Goal: Information Seeking & Learning: Find specific fact

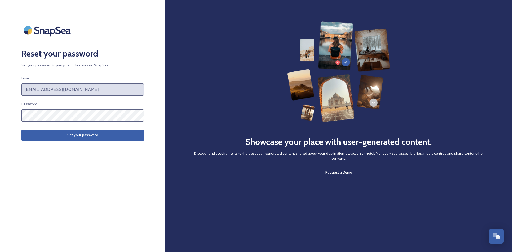
click at [84, 136] on button "Set your password" at bounding box center [82, 135] width 123 height 11
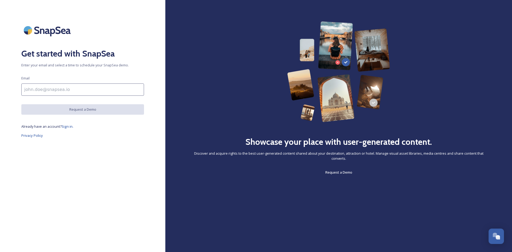
click at [39, 90] on input at bounding box center [82, 89] width 123 height 12
type input "[EMAIL_ADDRESS][DOMAIN_NAME]"
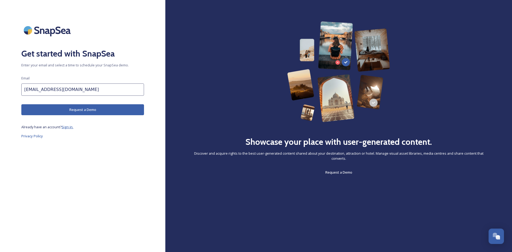
click at [67, 127] on span "Sign in." at bounding box center [68, 127] width 12 height 5
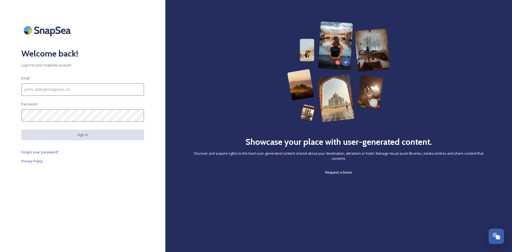
click at [47, 90] on input at bounding box center [82, 89] width 123 height 12
type input "[EMAIL_ADDRESS][DOMAIN_NAME]"
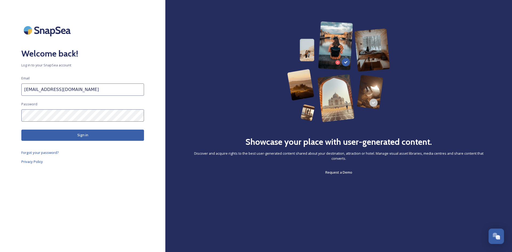
click at [53, 137] on button "Sign in" at bounding box center [82, 135] width 123 height 11
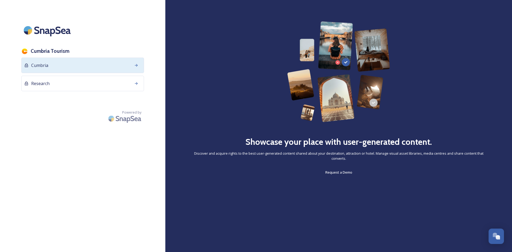
click at [136, 67] on icon at bounding box center [136, 65] width 4 height 4
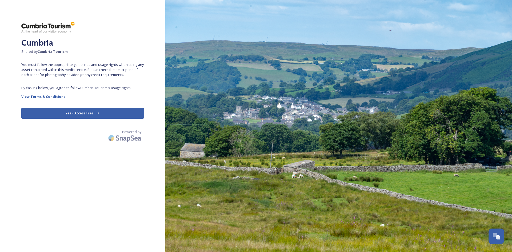
click at [70, 110] on button "Yes - Access Files" at bounding box center [82, 113] width 123 height 11
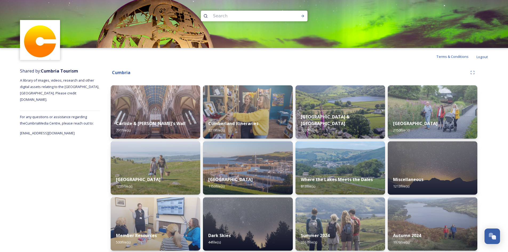
click at [243, 17] on input at bounding box center [246, 16] width 73 height 12
type input "Windermere"
click at [304, 15] on icon at bounding box center [303, 16] width 4 height 4
click at [230, 15] on input at bounding box center [246, 16] width 73 height 12
type input "Windermere winter videos"
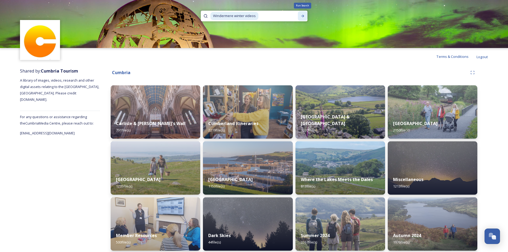
click at [303, 17] on icon at bounding box center [303, 16] width 4 height 4
click at [238, 19] on input at bounding box center [246, 16] width 73 height 12
type input "Orrest head"
click at [304, 13] on div "Run Search" at bounding box center [303, 16] width 10 height 10
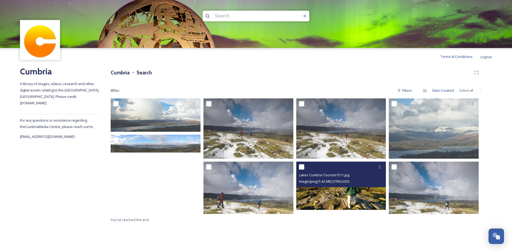
click at [318, 196] on img at bounding box center [341, 186] width 90 height 48
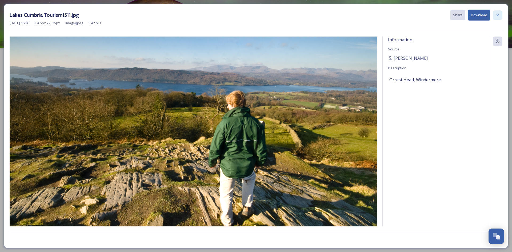
click at [497, 15] on icon at bounding box center [497, 15] width 4 height 4
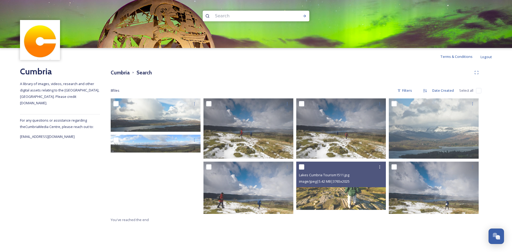
click at [236, 16] on input at bounding box center [248, 16] width 73 height 12
type input "[GEOGRAPHIC_DATA] Autumn"
click at [303, 17] on icon at bounding box center [304, 16] width 4 height 4
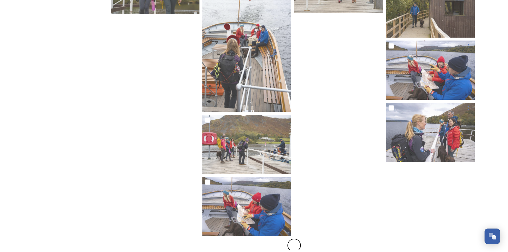
scroll to position [3028, 0]
